Goal: Task Accomplishment & Management: Use online tool/utility

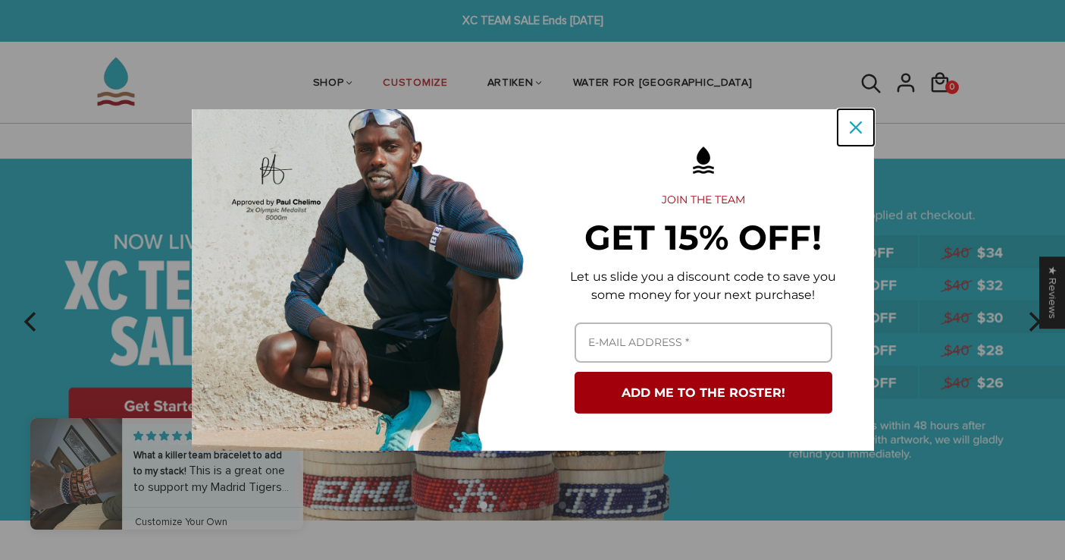
click at [855, 131] on icon "close icon" at bounding box center [856, 127] width 12 height 12
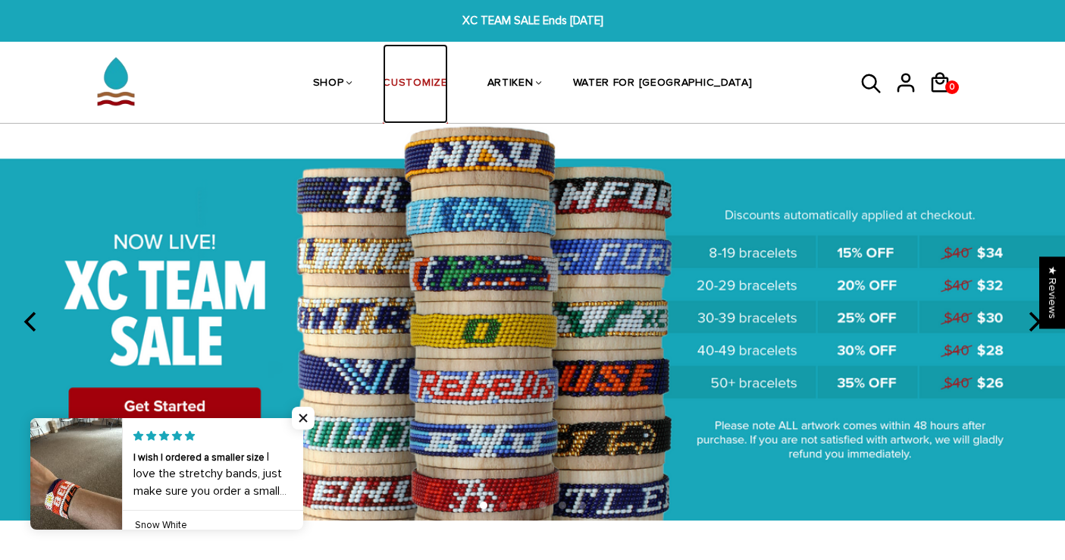
click at [446, 83] on link "CUSTOMIZE" at bounding box center [415, 84] width 64 height 80
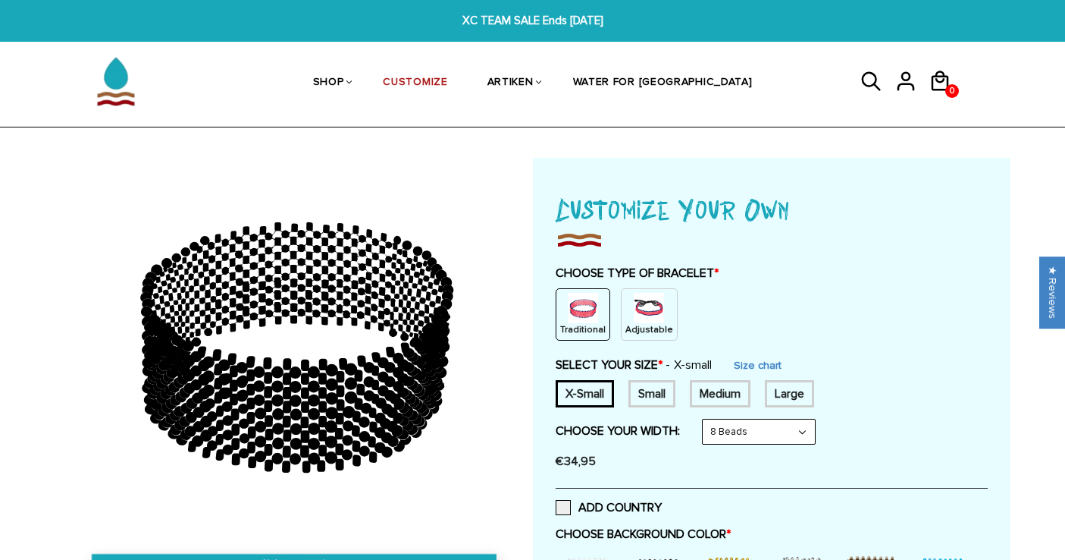
click at [658, 312] on div "Adjustable" at bounding box center [649, 314] width 57 height 52
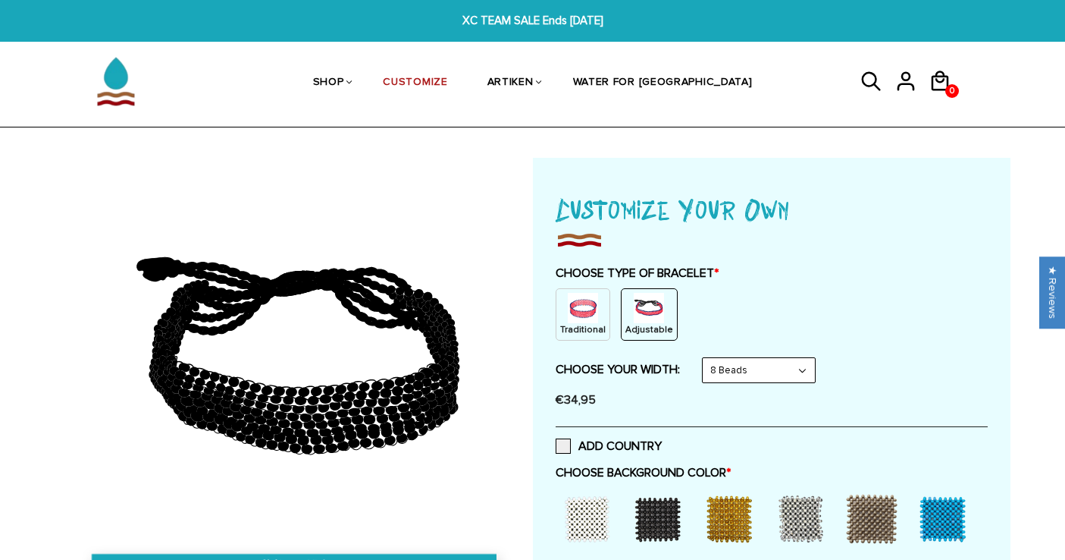
click at [729, 365] on select "8 Beads 6 Beads 10 Beads" at bounding box center [759, 370] width 112 height 24
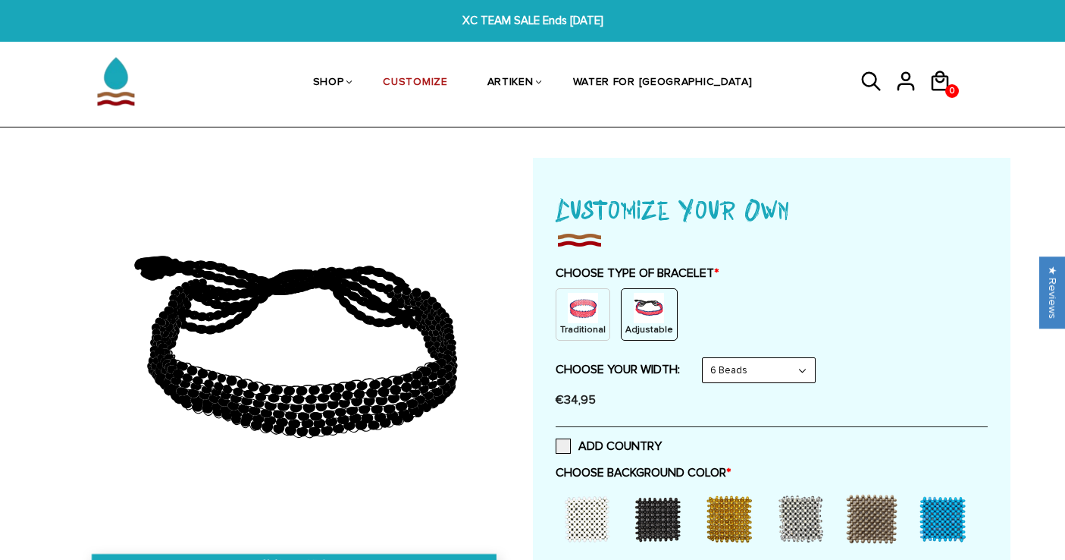
click at [729, 359] on select "8 Beads 6 Beads 10 Beads" at bounding box center [759, 370] width 112 height 24
select select "8-beads"
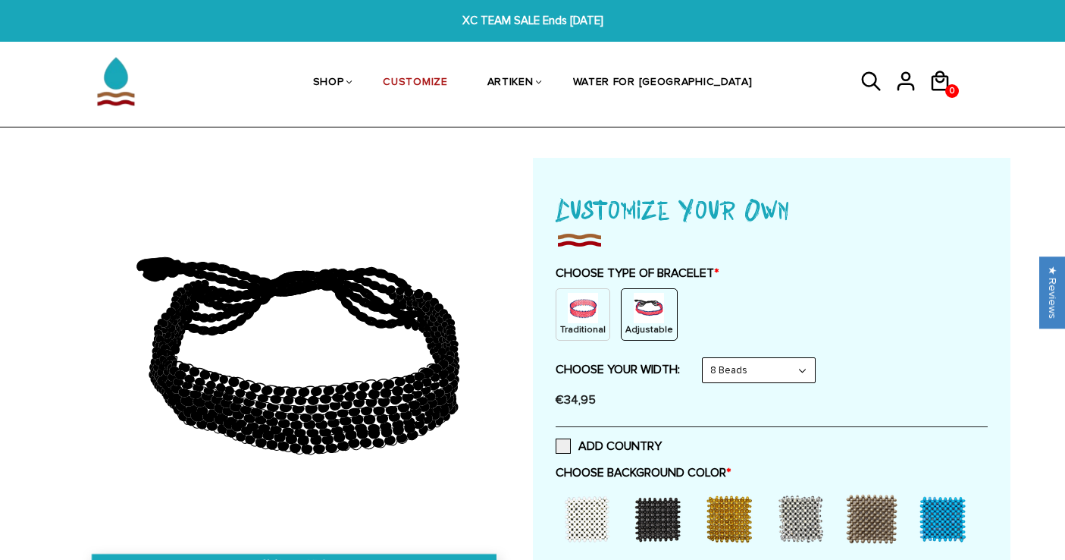
scroll to position [95, 0]
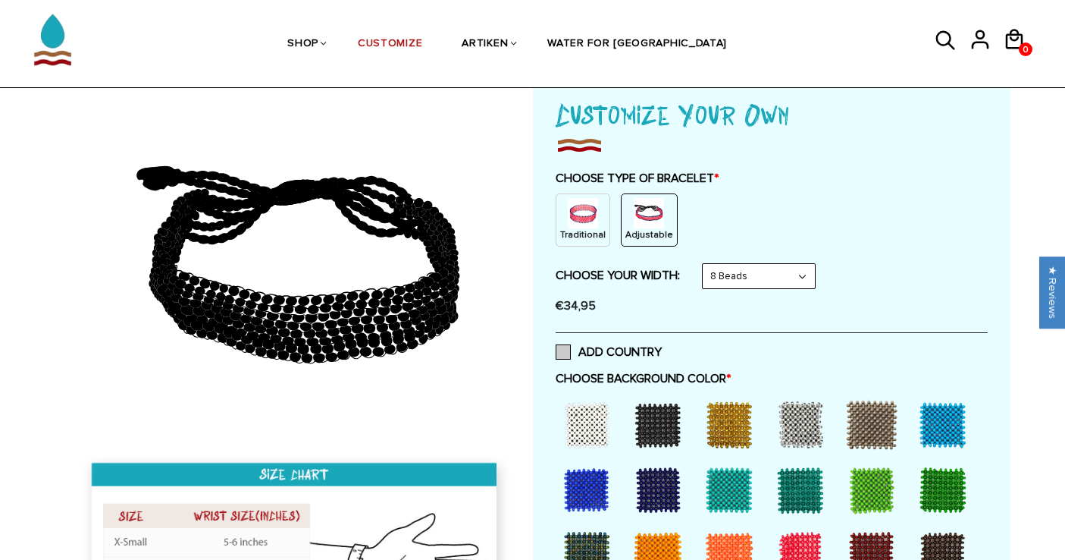
click at [563, 353] on span at bounding box center [563, 351] width 15 height 15
click at [662, 347] on input "ADD COUNTRY" at bounding box center [662, 347] width 0 height 0
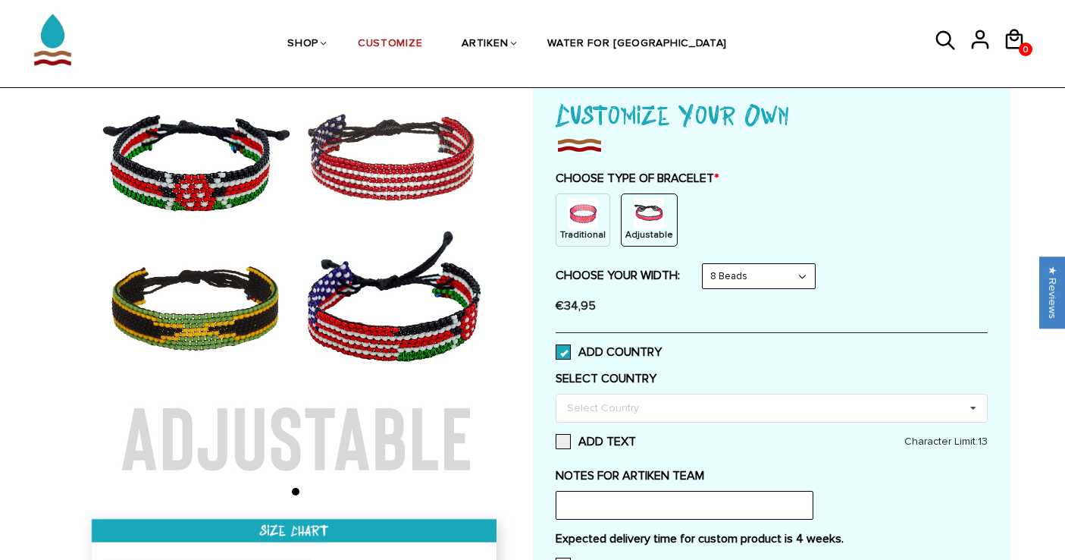
click at [563, 353] on span at bounding box center [563, 351] width 15 height 15
click at [662, 347] on input "ADD COUNTRY" at bounding box center [662, 347] width 0 height 0
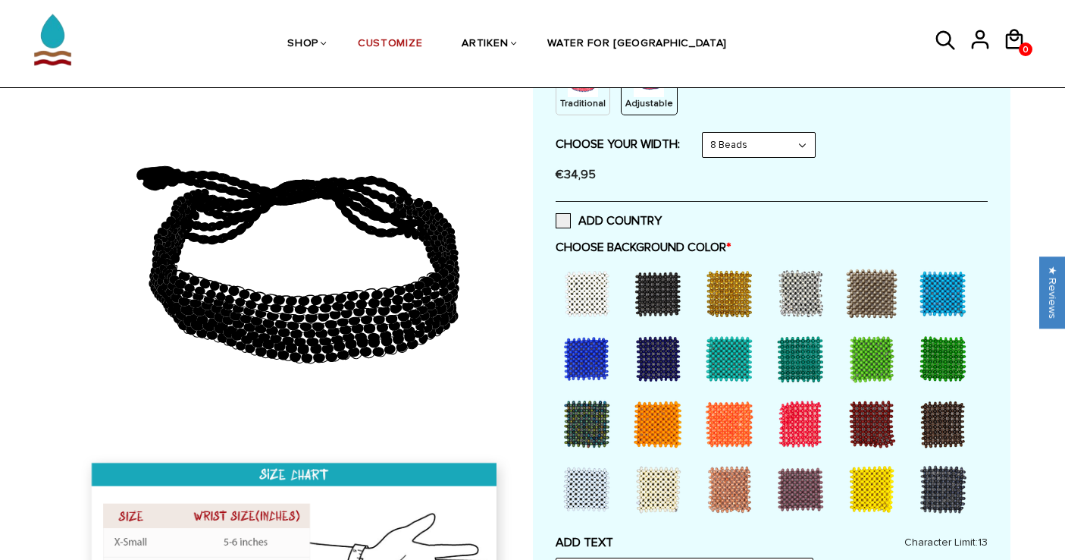
scroll to position [234, 0]
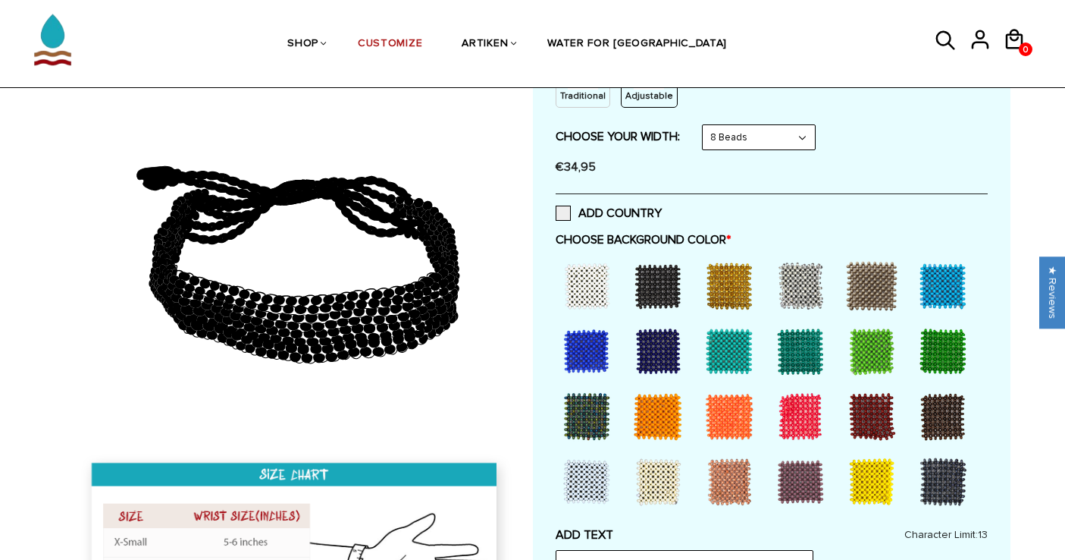
click at [591, 303] on div at bounding box center [586, 285] width 61 height 61
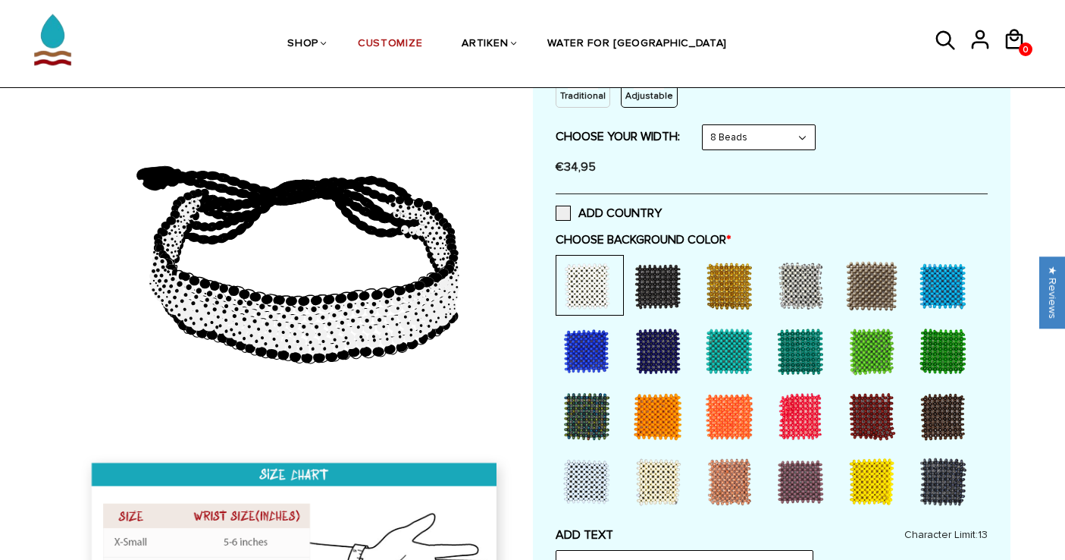
click at [598, 469] on div at bounding box center [586, 481] width 61 height 61
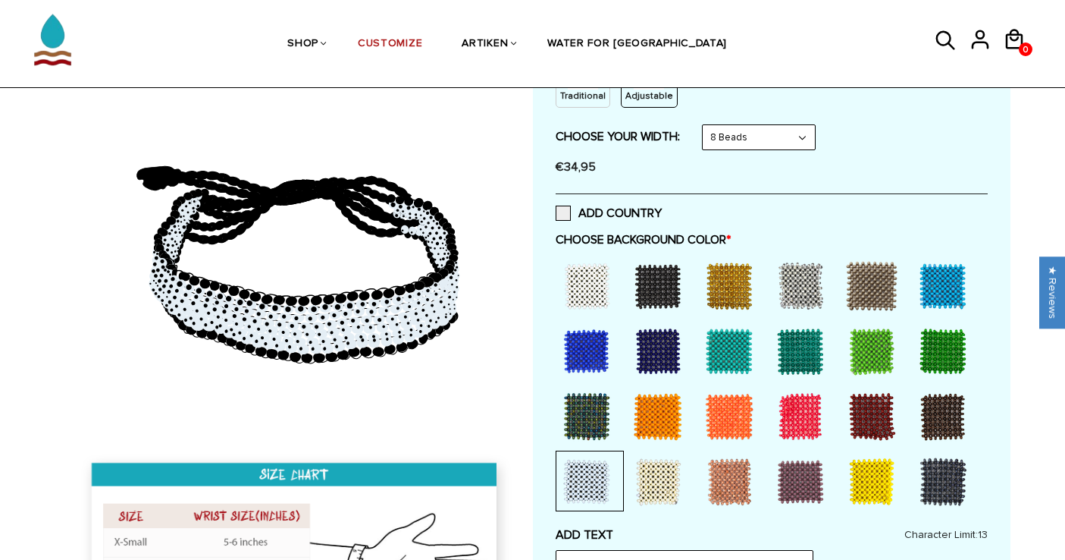
click at [654, 484] on div at bounding box center [658, 481] width 61 height 61
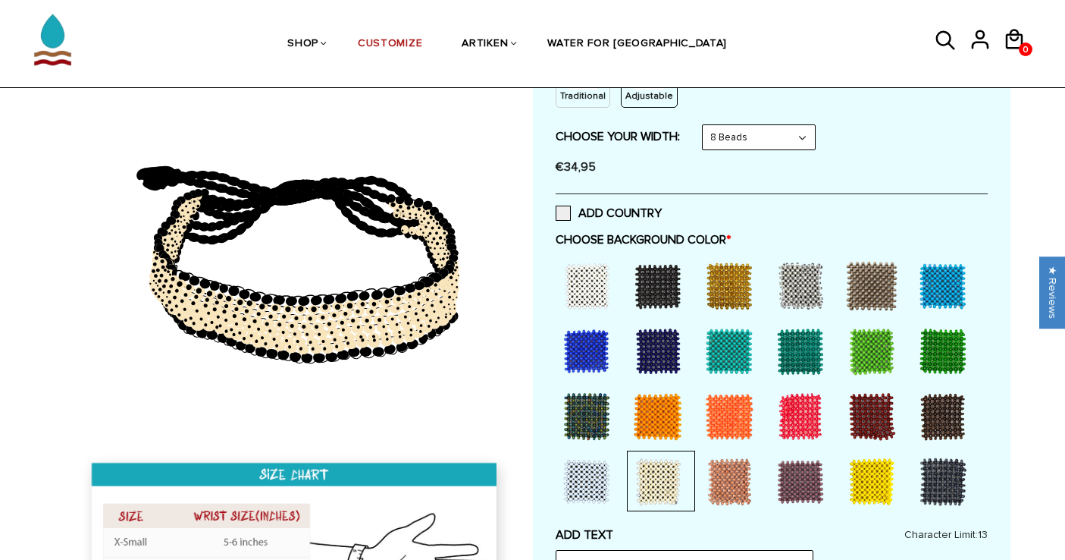
click at [593, 281] on div at bounding box center [586, 285] width 61 height 61
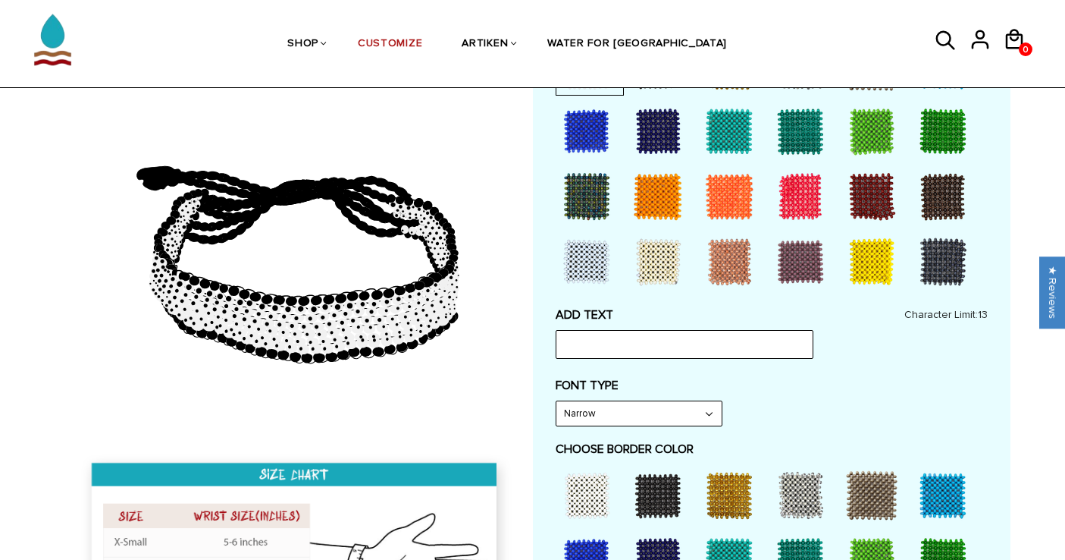
scroll to position [511, 0]
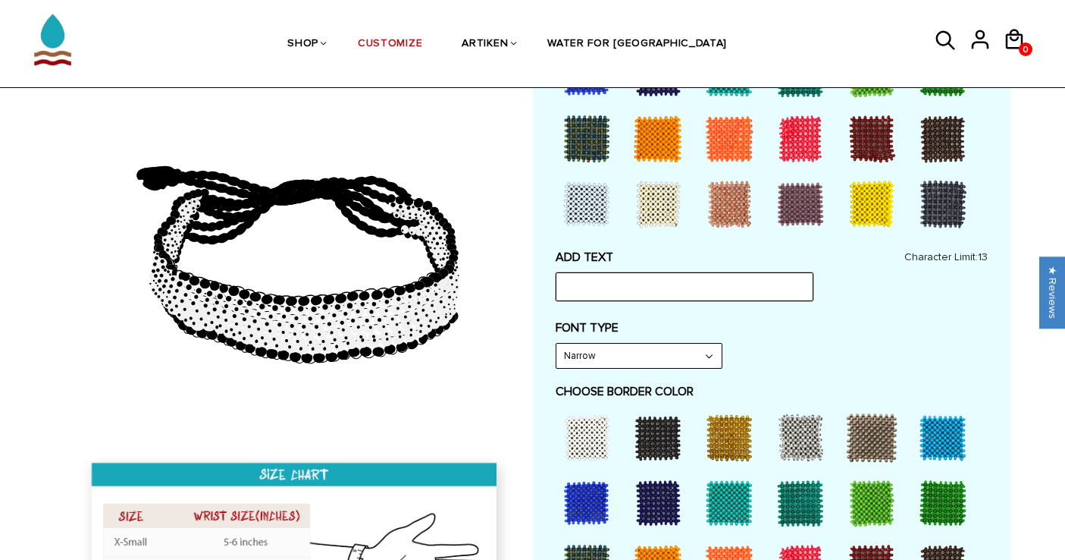
click at [583, 284] on input "text" at bounding box center [685, 286] width 258 height 29
type input "ATHLETE"
click at [575, 355] on select "Narrow Bold" at bounding box center [638, 355] width 165 height 24
select select "Bold"
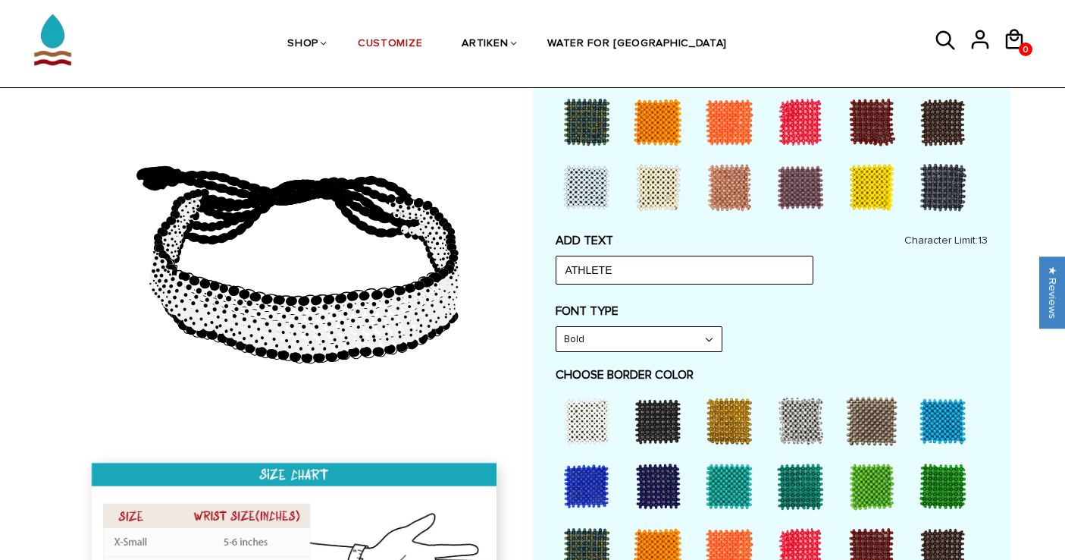
scroll to position [572, 0]
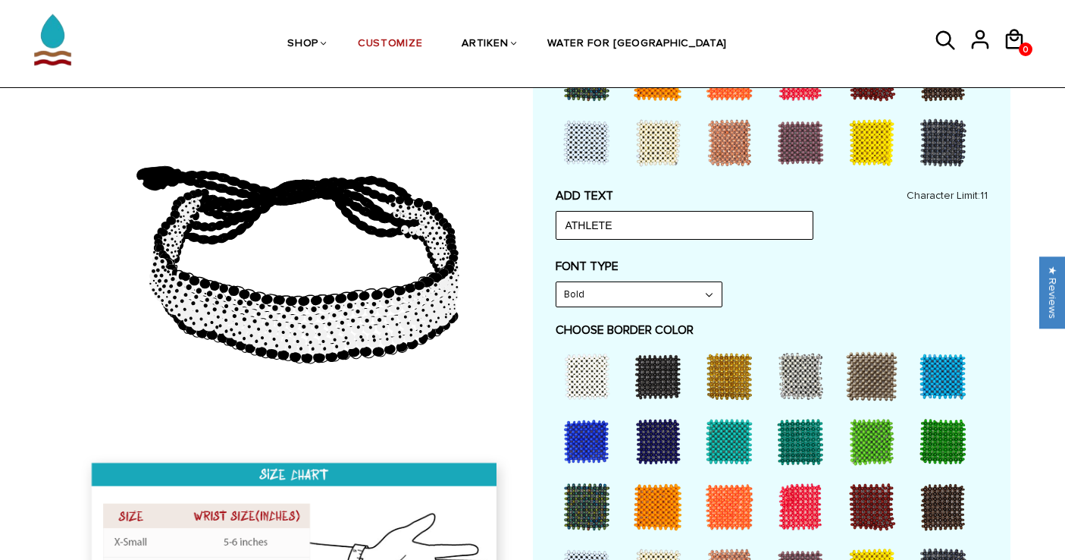
click at [578, 379] on div at bounding box center [586, 376] width 61 height 61
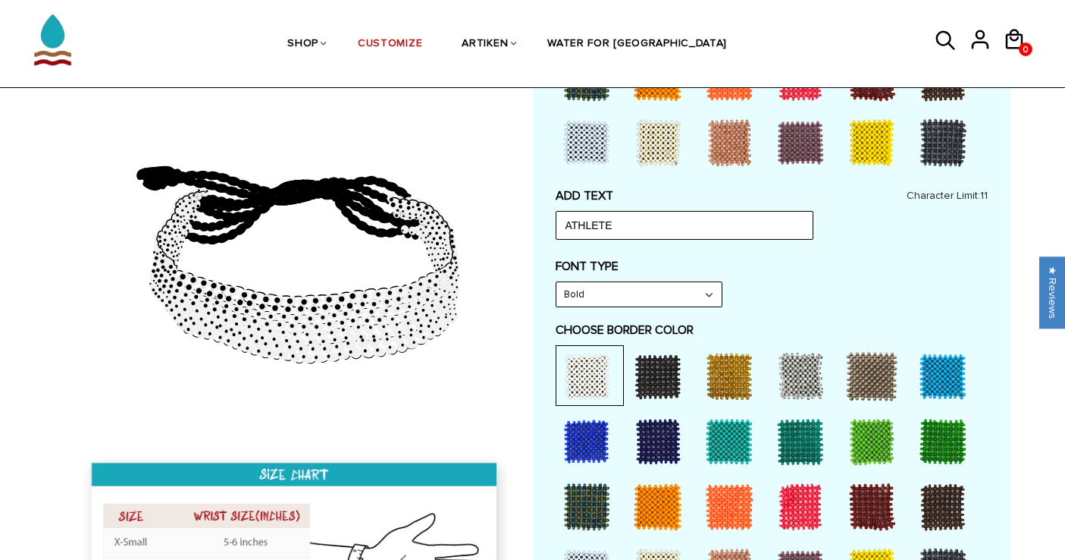
click at [585, 442] on div at bounding box center [586, 441] width 61 height 61
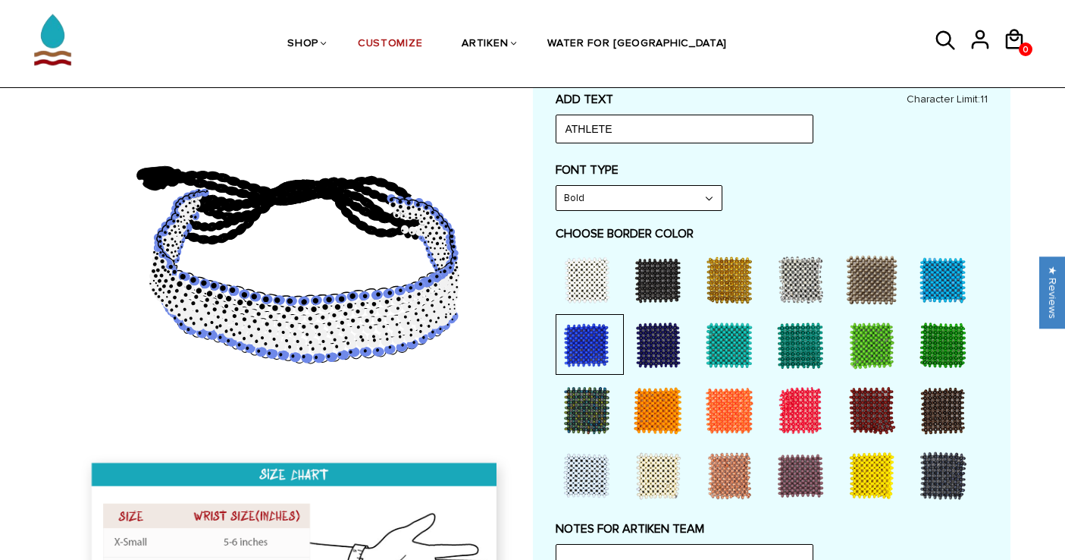
scroll to position [672, 0]
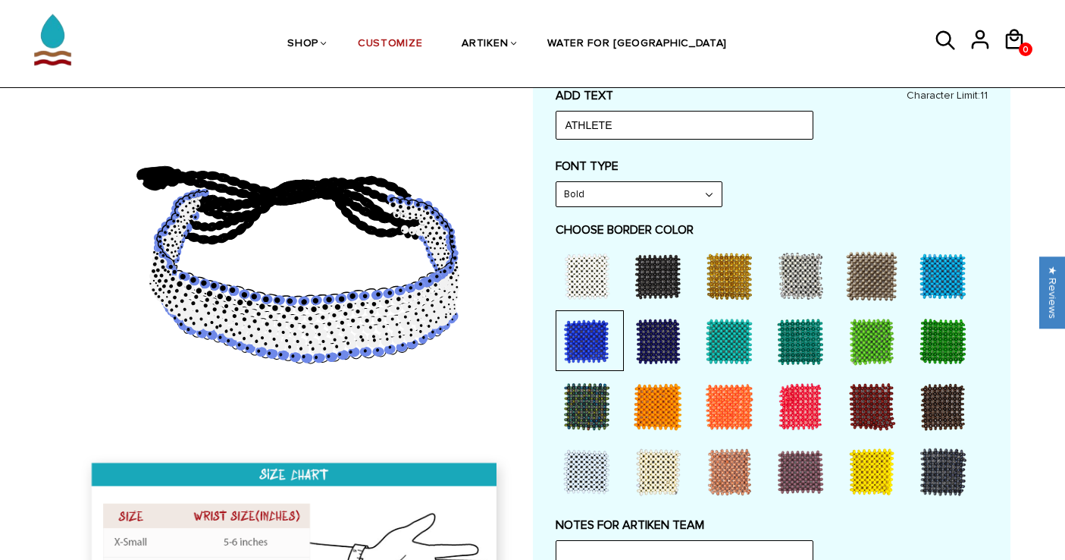
click at [664, 417] on div at bounding box center [658, 406] width 61 height 61
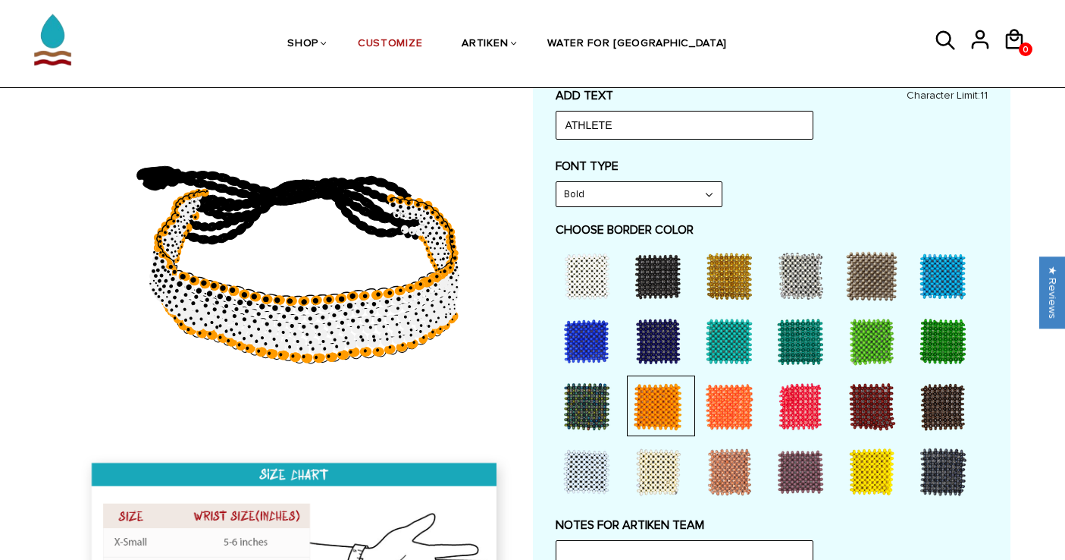
click at [845, 476] on div at bounding box center [872, 471] width 61 height 61
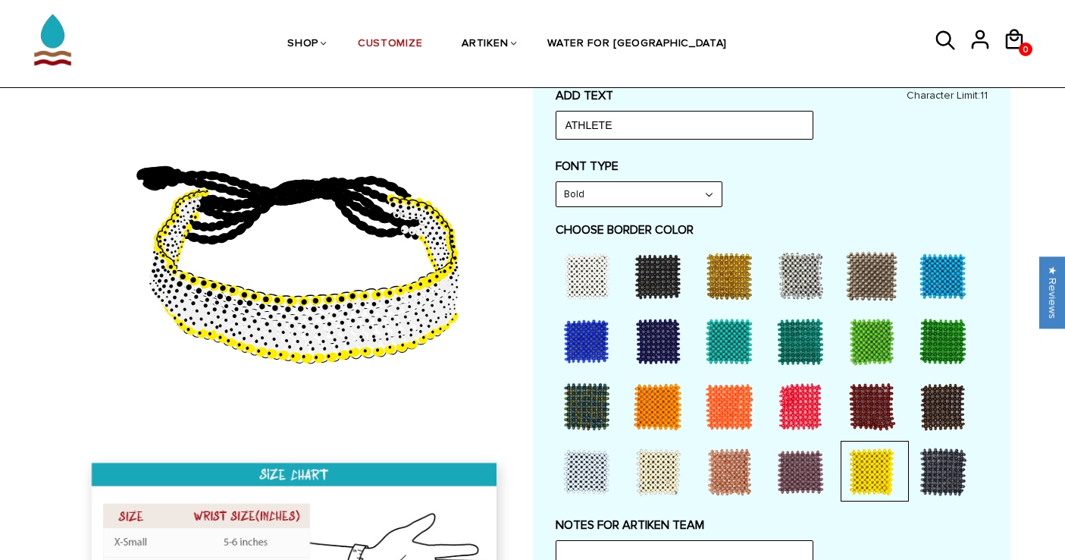
click at [602, 467] on div at bounding box center [586, 471] width 61 height 61
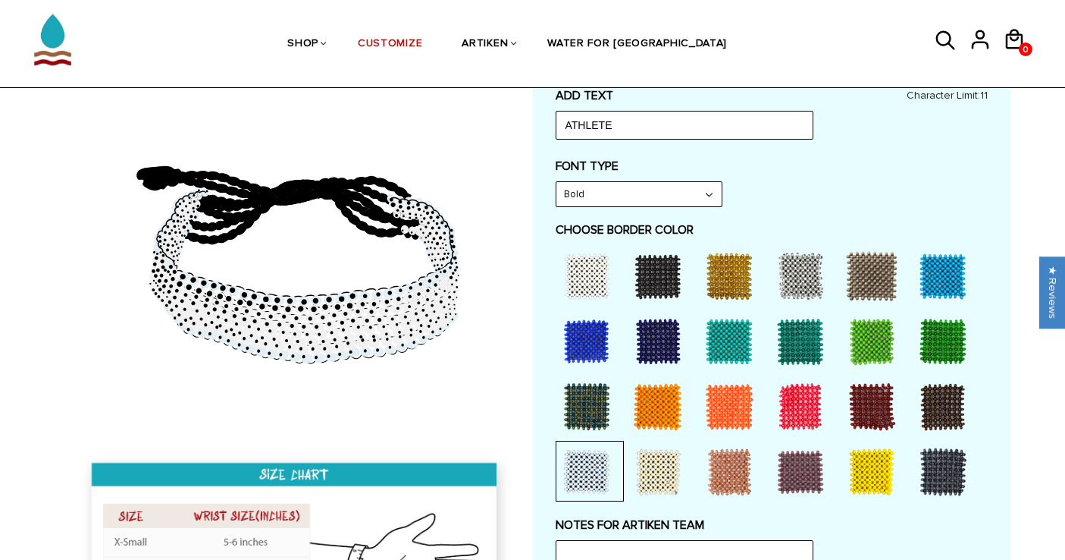
click at [672, 283] on div at bounding box center [658, 276] width 61 height 61
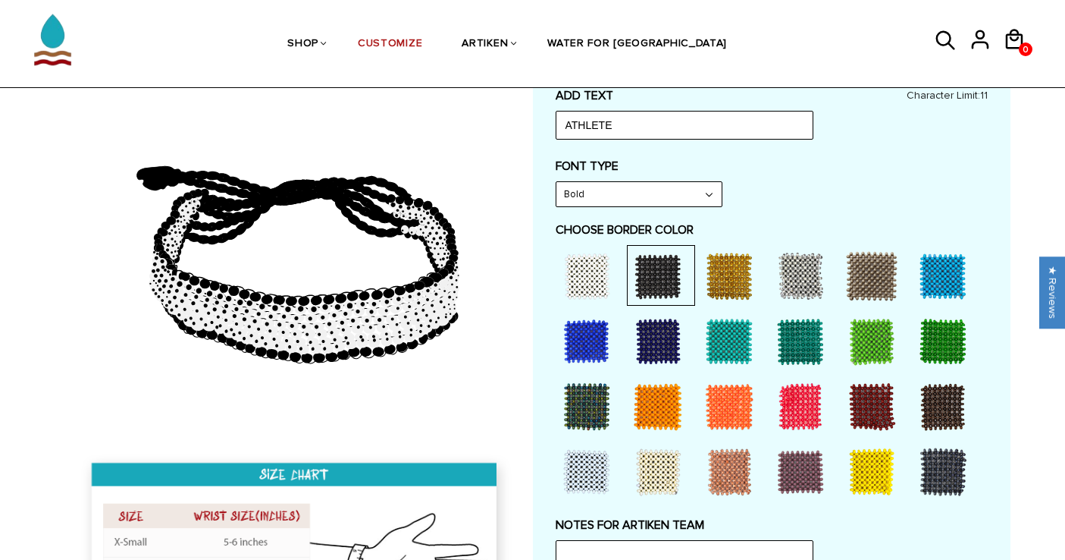
click at [733, 270] on div at bounding box center [729, 276] width 61 height 61
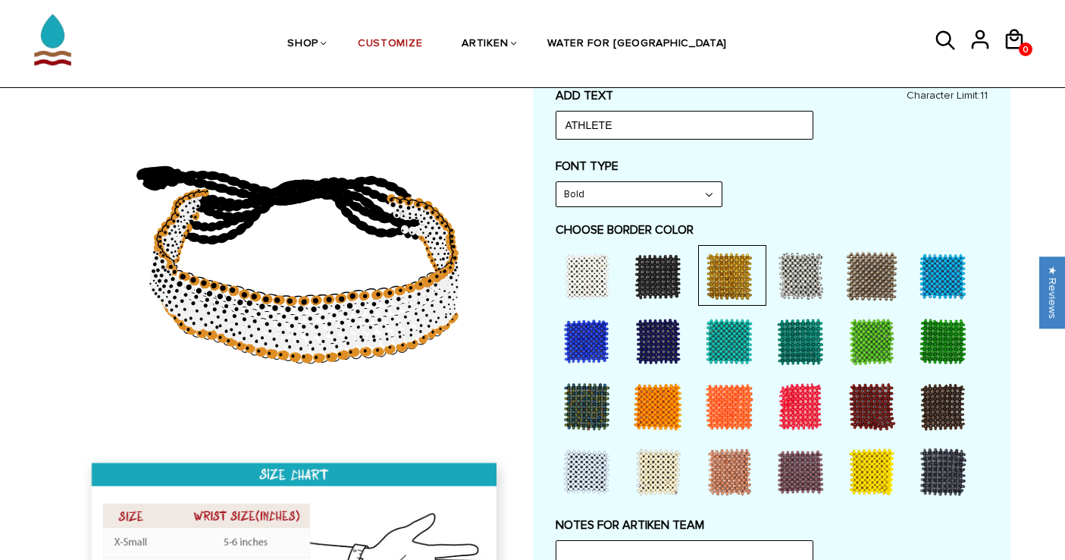
click at [791, 268] on div at bounding box center [800, 276] width 61 height 61
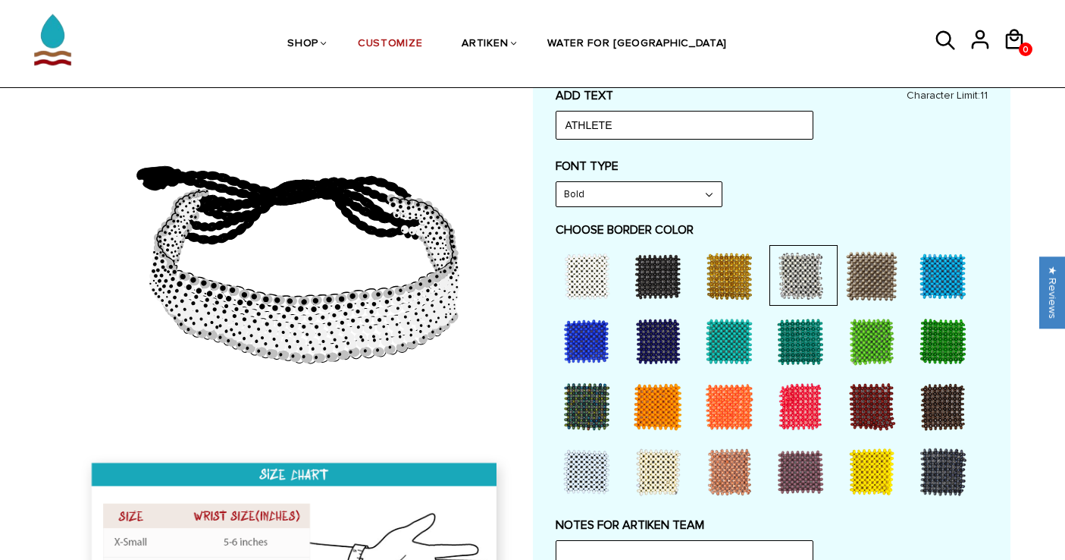
click at [836, 274] on div at bounding box center [772, 375] width 432 height 261
click at [868, 275] on div at bounding box center [872, 276] width 61 height 61
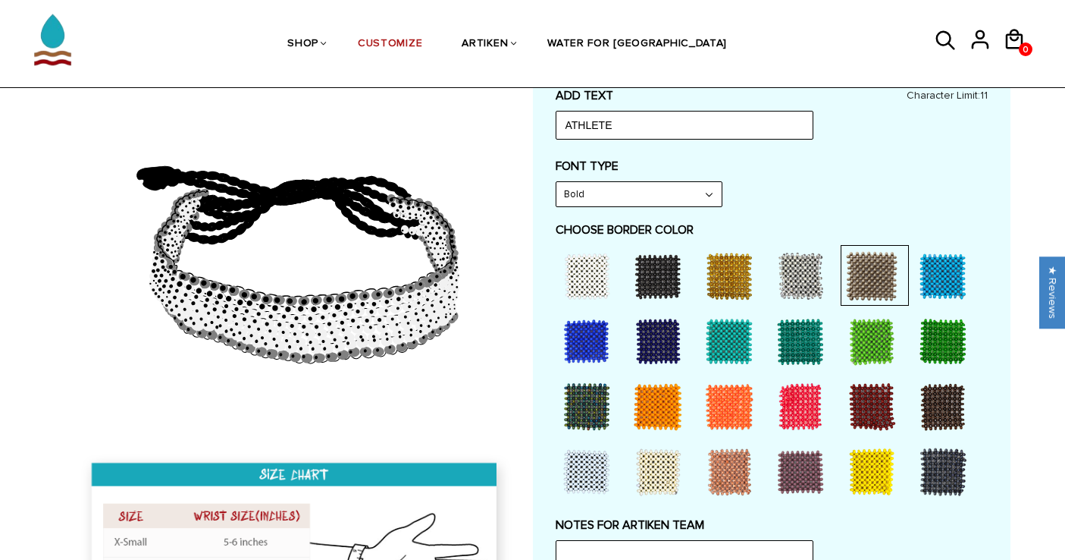
click at [971, 272] on div at bounding box center [943, 276] width 61 height 61
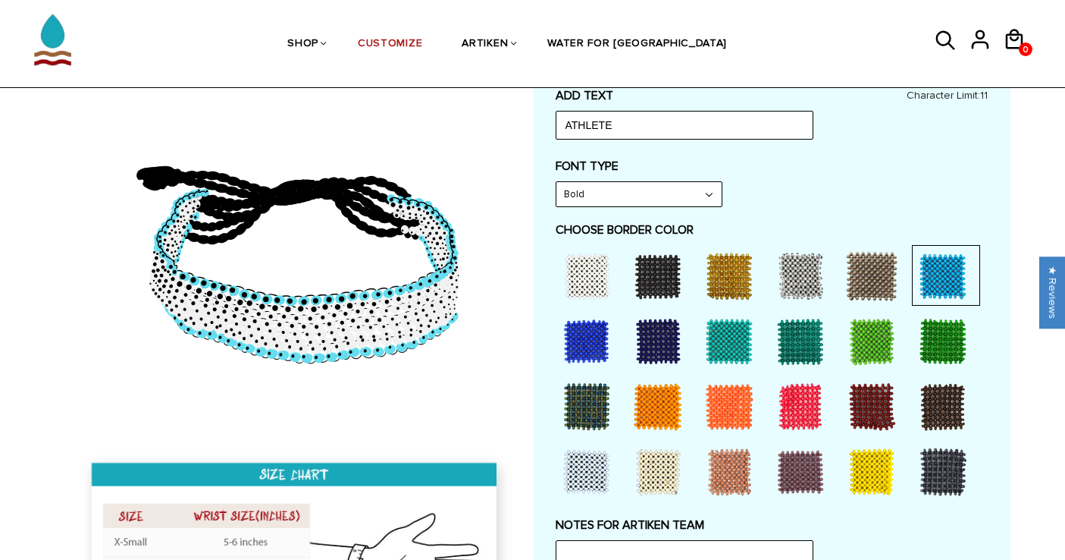
click at [936, 319] on div at bounding box center [943, 341] width 61 height 61
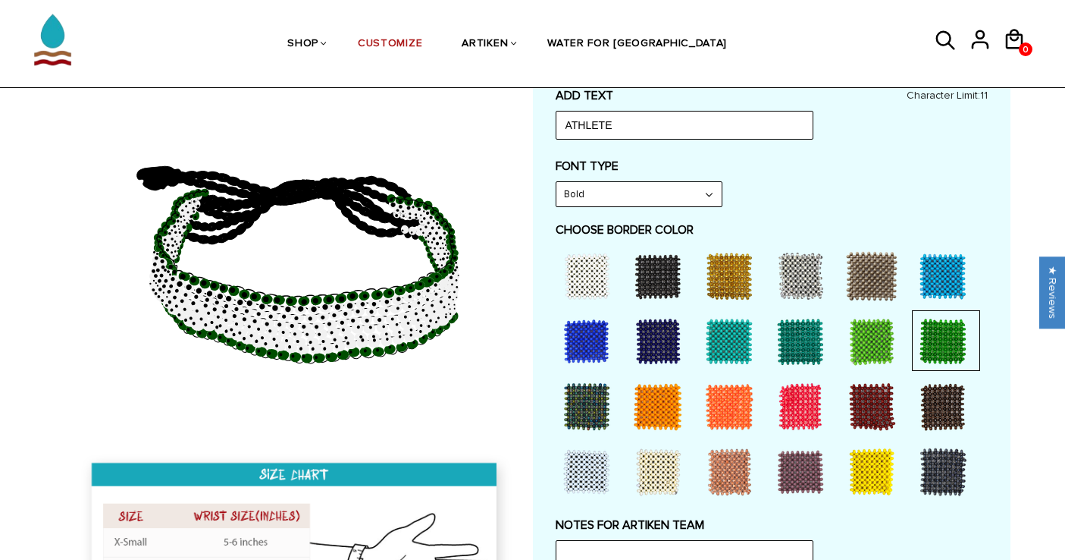
click at [862, 356] on div at bounding box center [872, 341] width 61 height 61
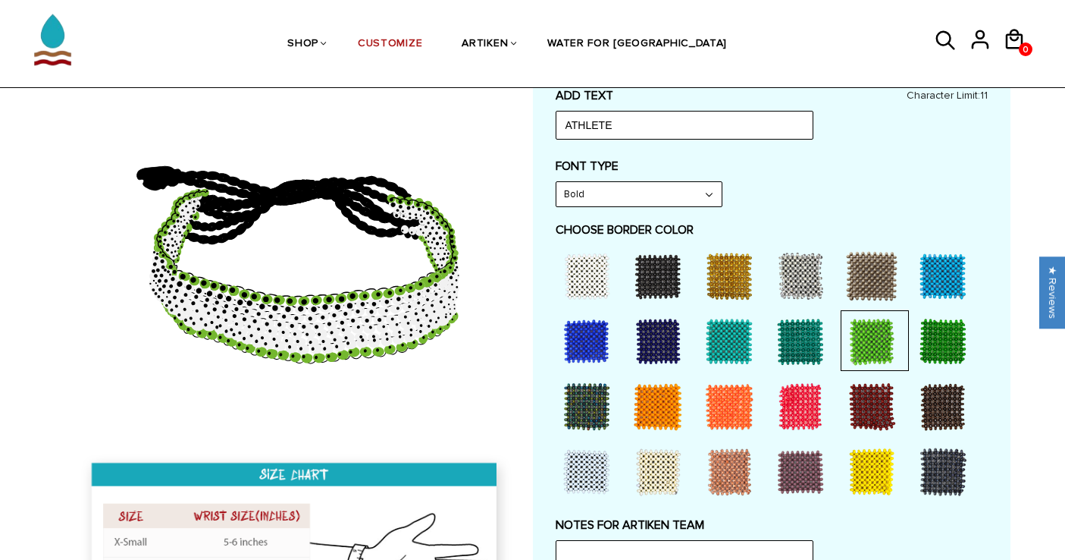
click at [869, 409] on div at bounding box center [872, 406] width 61 height 61
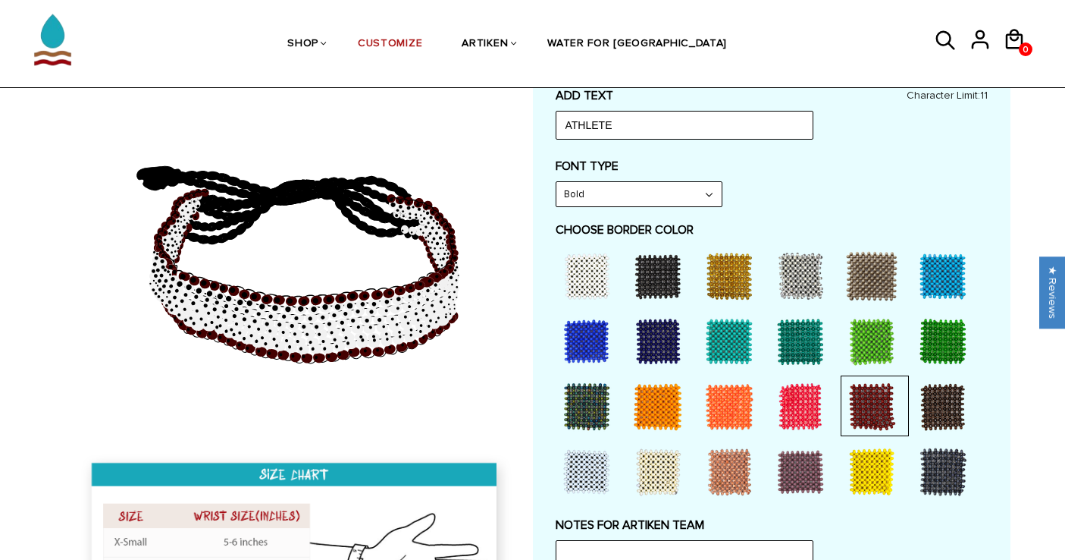
click at [926, 414] on div at bounding box center [943, 406] width 61 height 61
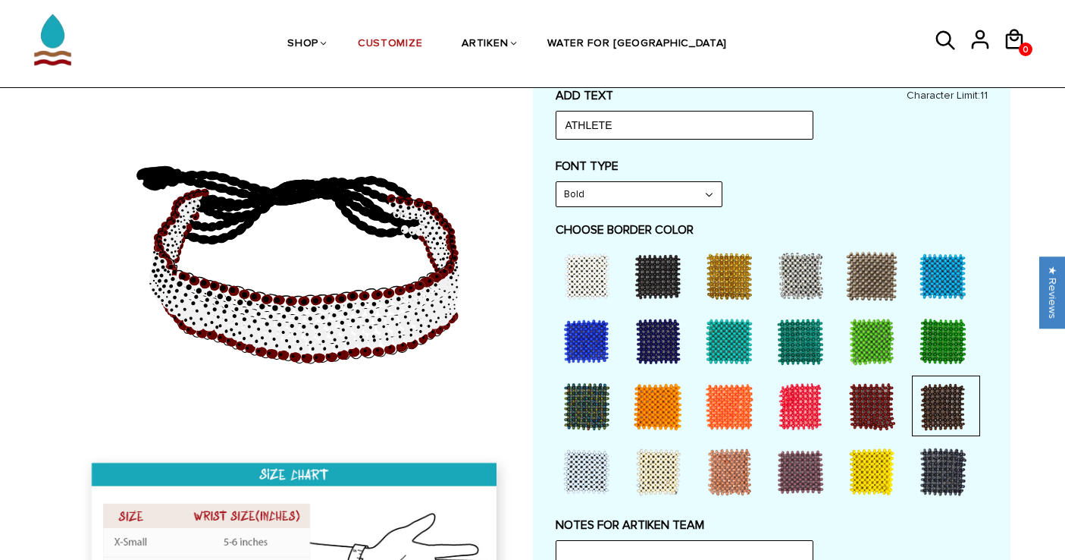
click at [932, 461] on div at bounding box center [943, 471] width 61 height 61
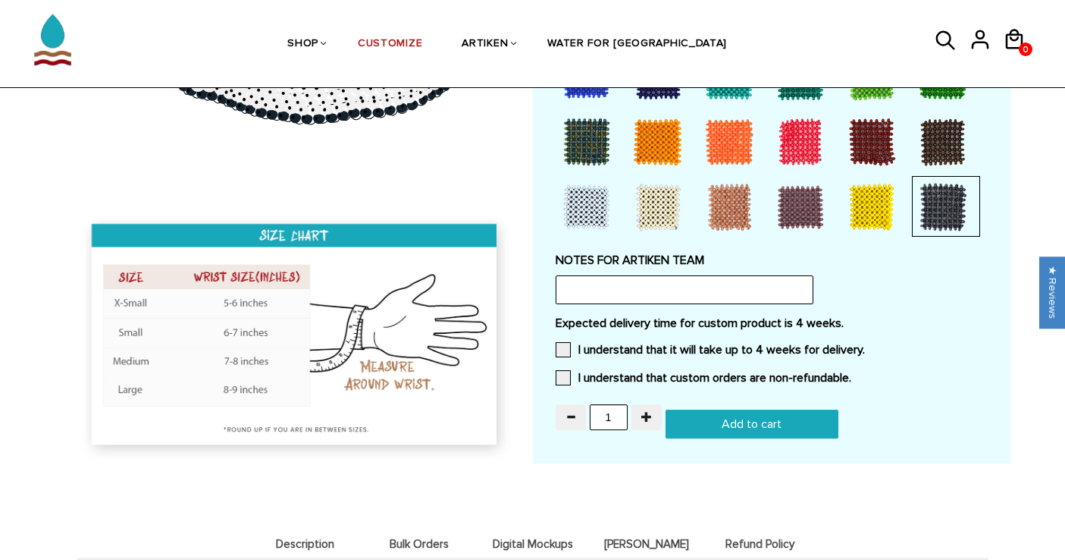
scroll to position [1075, 0]
